Goal: Use online tool/utility: Utilize a website feature to perform a specific function

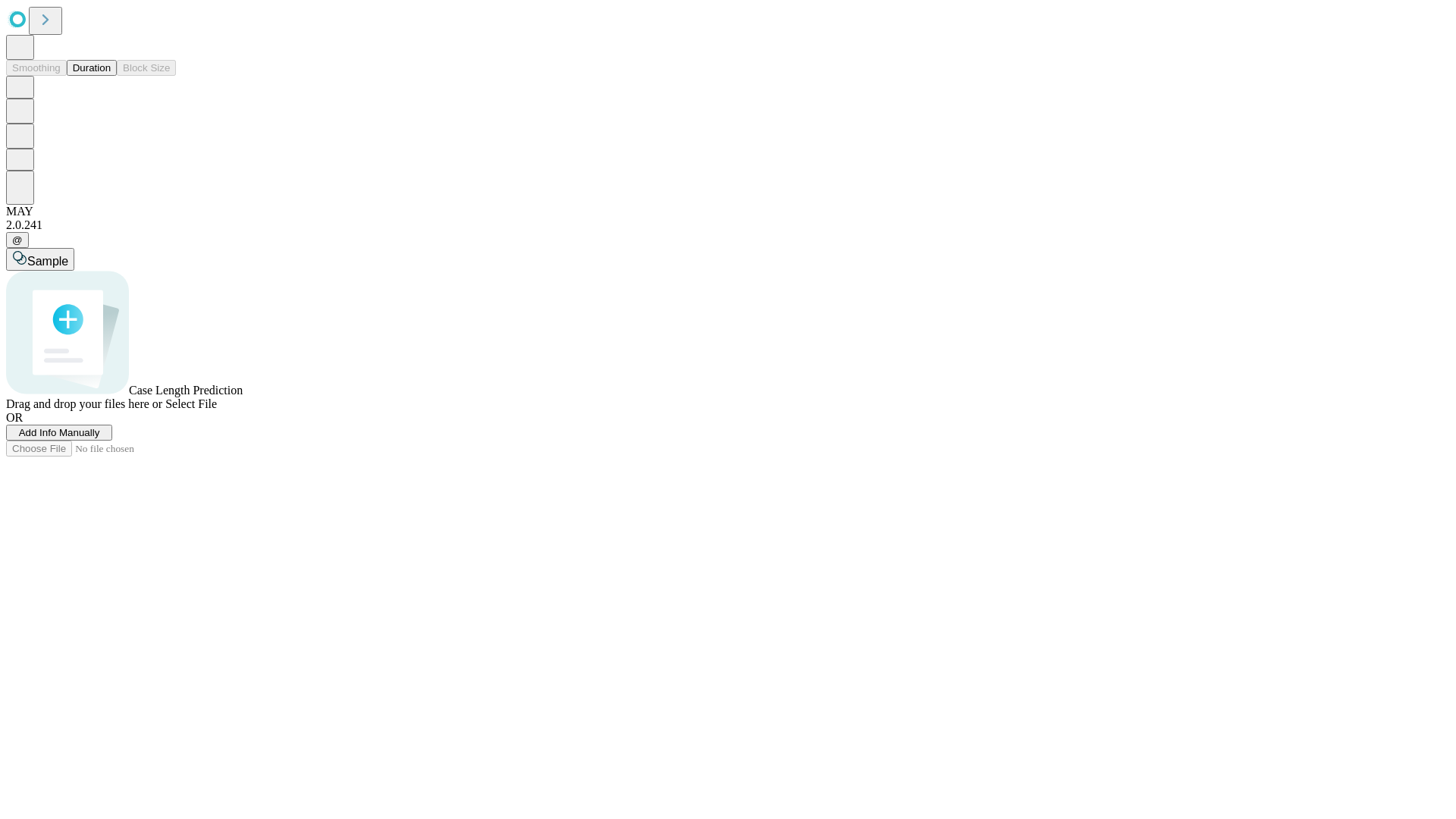
click at [111, 76] on button "Duration" at bounding box center [91, 68] width 50 height 16
click at [100, 438] on span "Add Info Manually" at bounding box center [59, 433] width 81 height 11
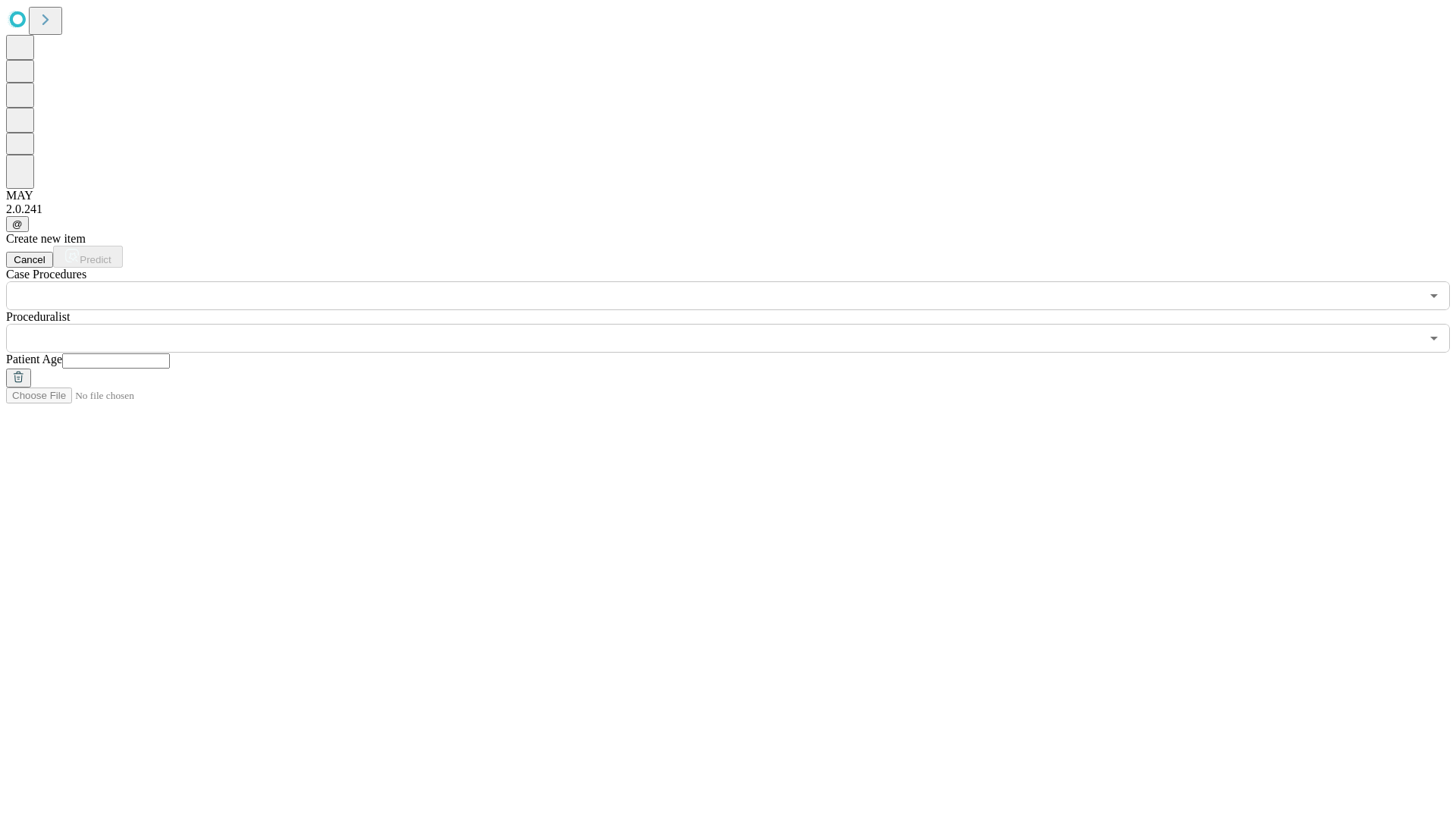
click at [170, 353] on input "text" at bounding box center [116, 361] width 107 height 15
type input "**"
click at [739, 324] on input "text" at bounding box center [713, 338] width 1414 height 29
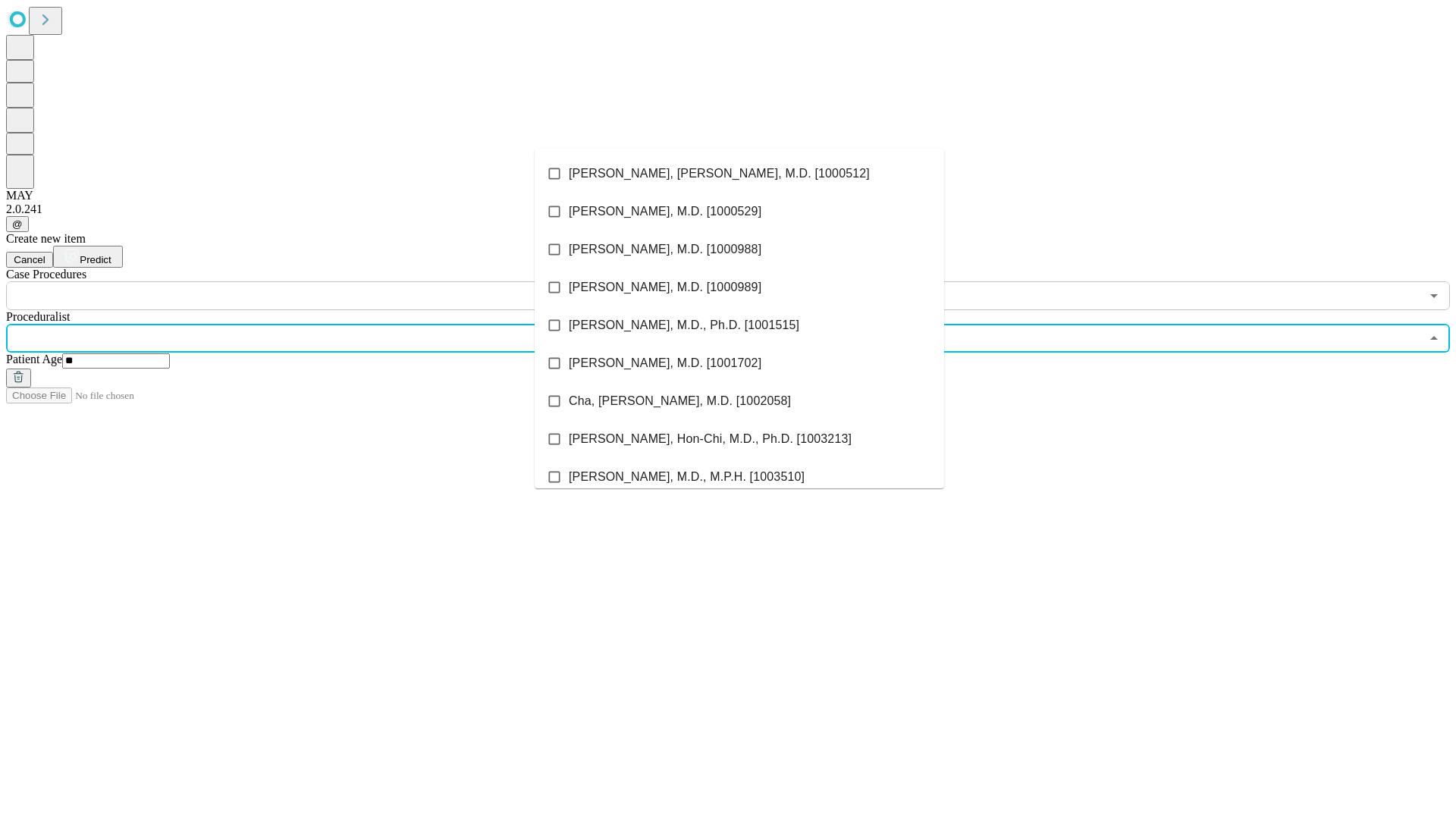
click at [740, 174] on li "[PERSON_NAME], [PERSON_NAME], M.D. [1000512]" at bounding box center [739, 173] width 409 height 38
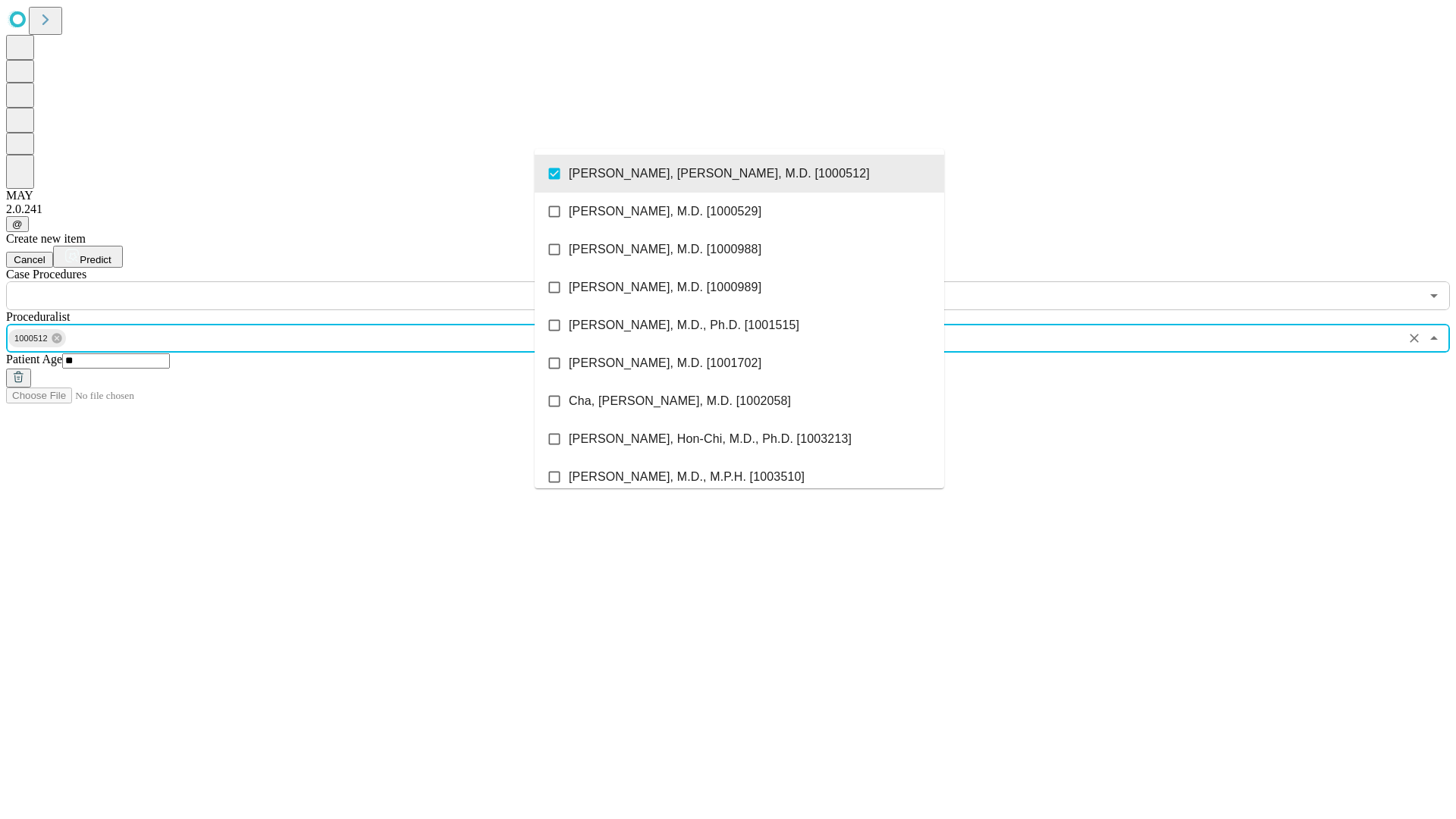
click at [319, 281] on input "text" at bounding box center [713, 296] width 1414 height 29
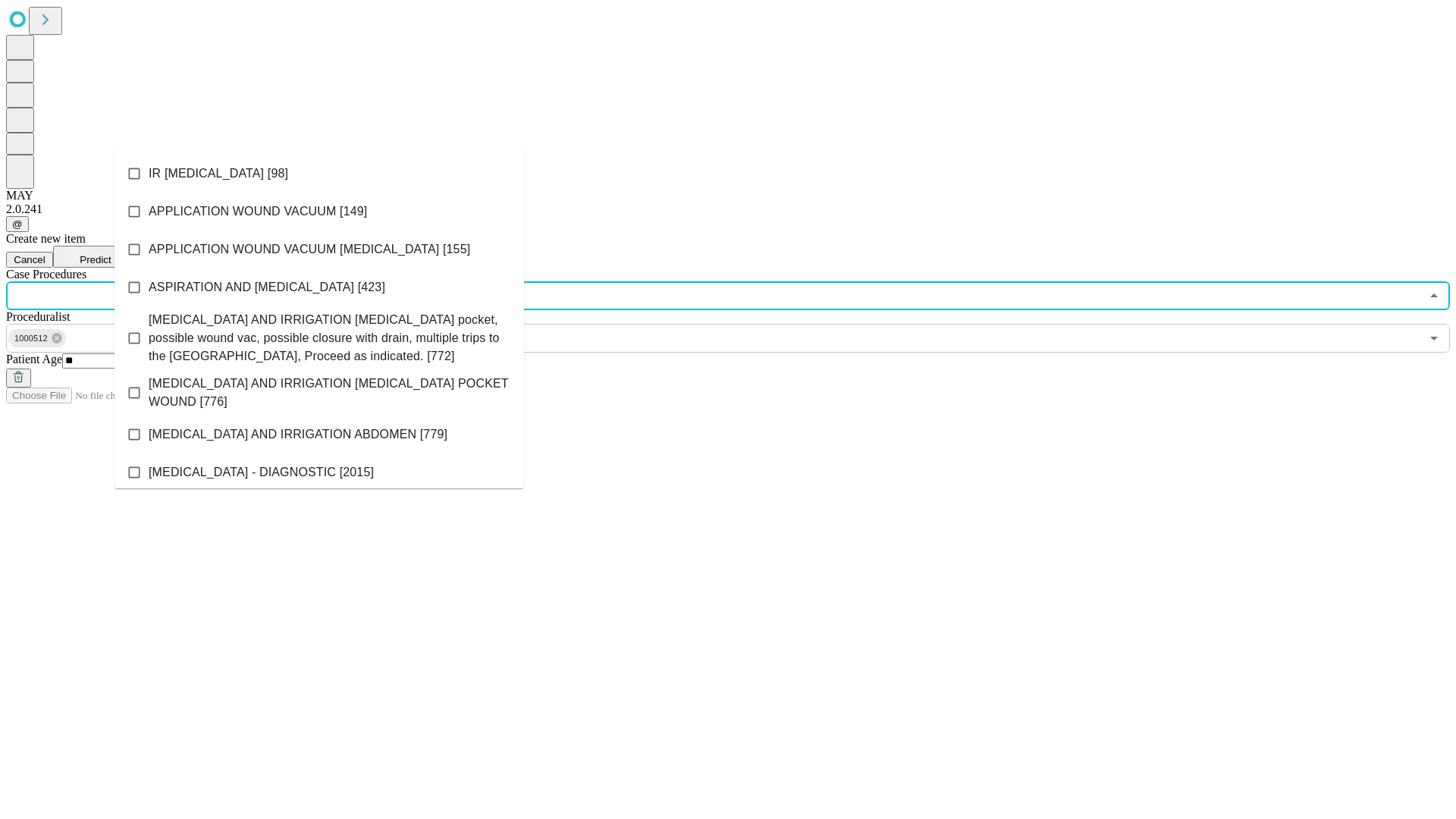
click at [319, 174] on li "IR [MEDICAL_DATA] [98]" at bounding box center [319, 173] width 409 height 38
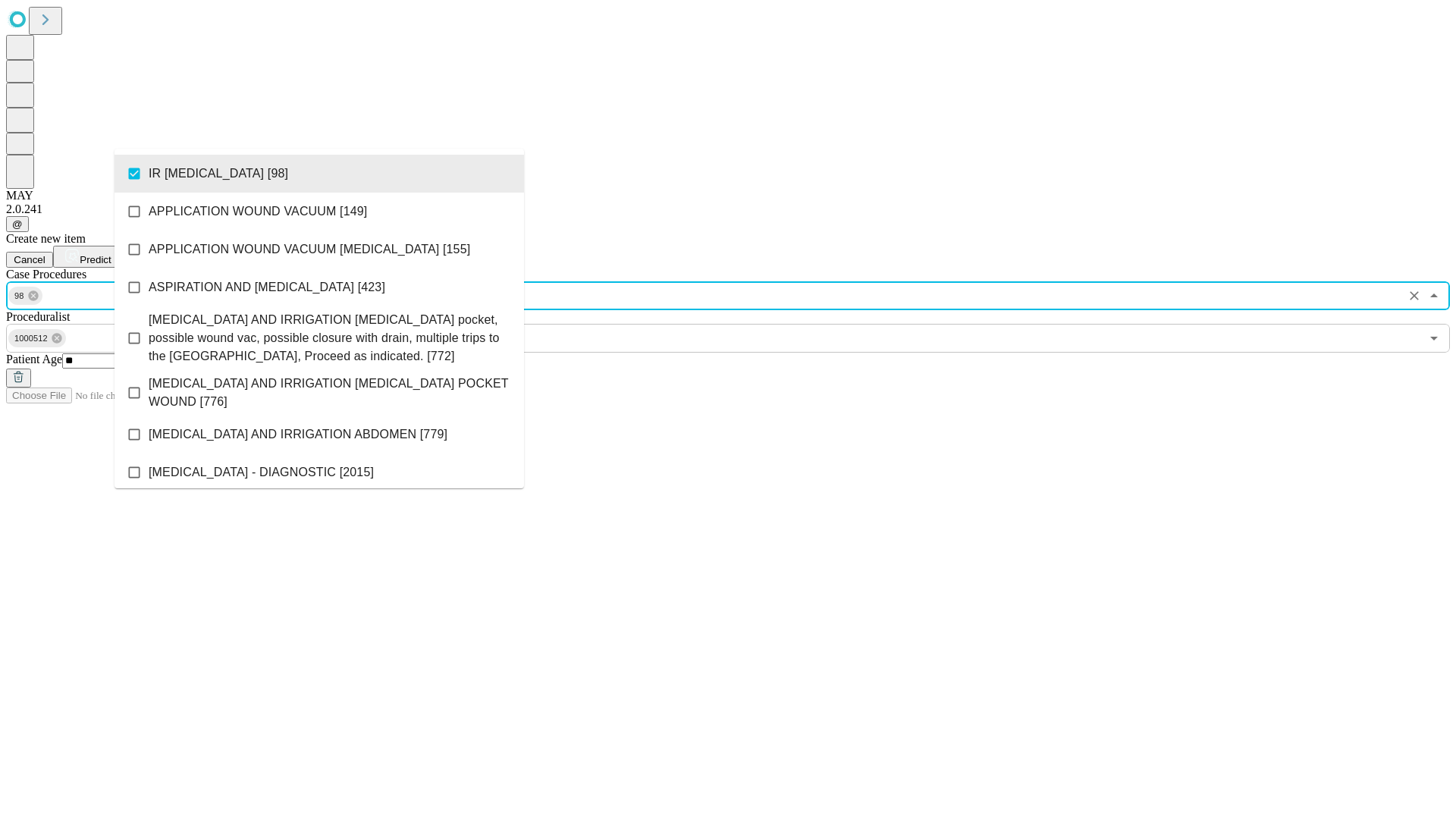
click at [111, 254] on span "Predict" at bounding box center [95, 260] width 31 height 11
